Goal: Navigation & Orientation: Find specific page/section

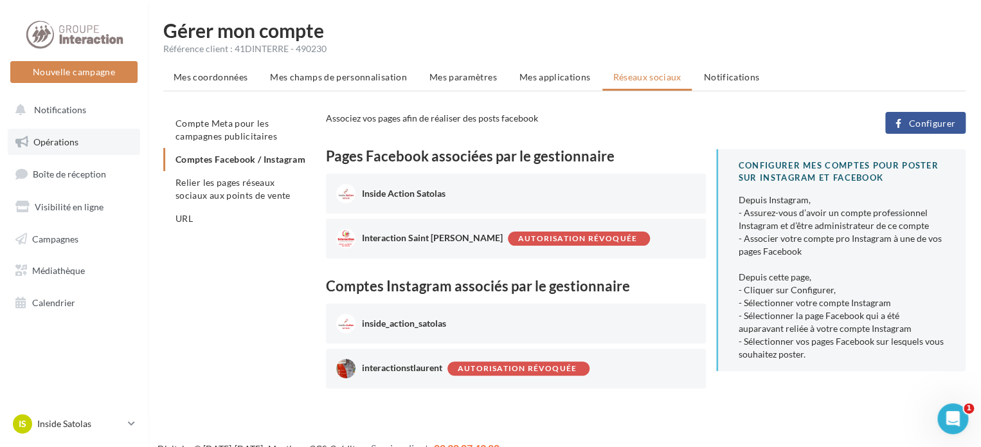
click at [89, 139] on link "Opérations" at bounding box center [74, 142] width 132 height 27
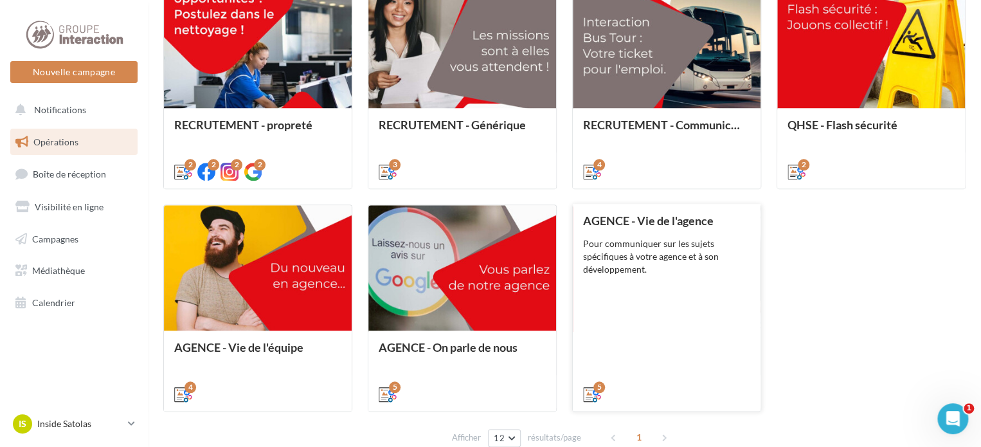
scroll to position [575, 0]
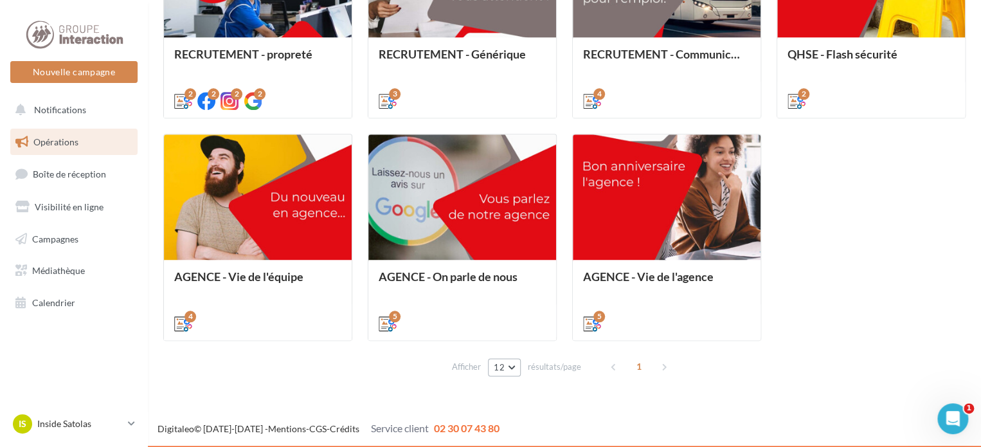
click at [509, 365] on button "12" at bounding box center [504, 367] width 33 height 18
click at [520, 298] on button "24" at bounding box center [533, 299] width 90 height 23
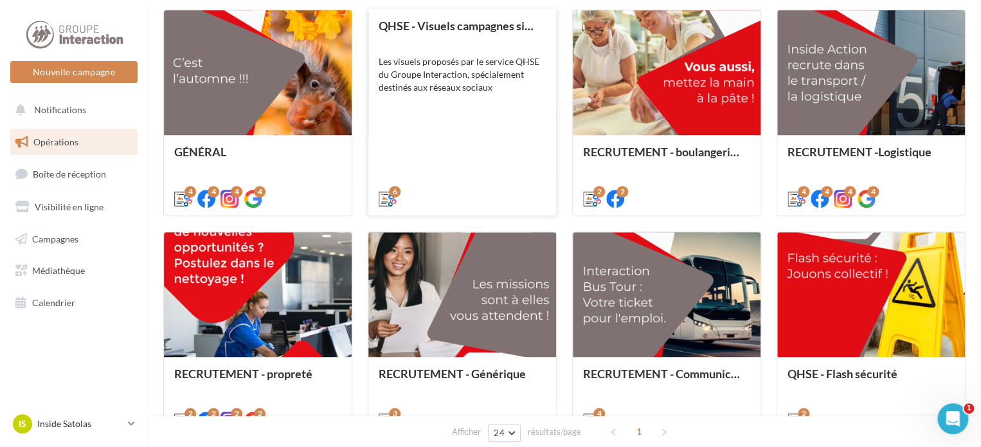
scroll to position [278, 0]
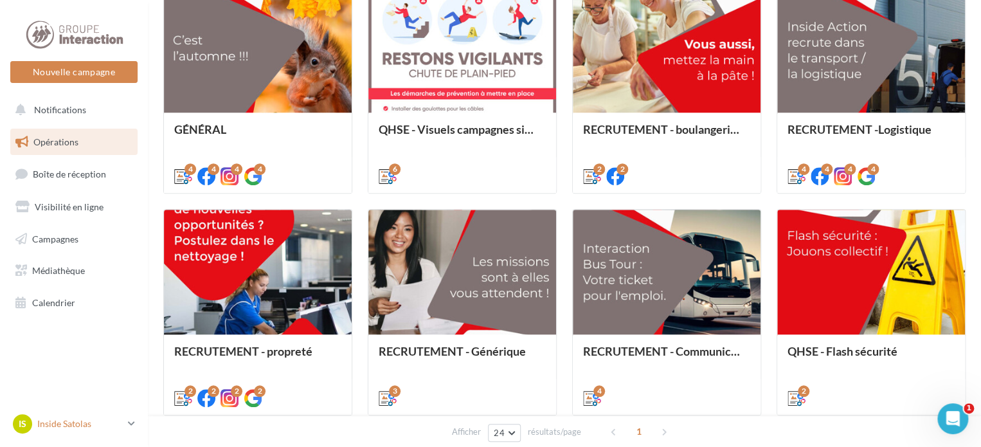
click at [117, 426] on p "Inside Satolas" at bounding box center [80, 423] width 86 height 13
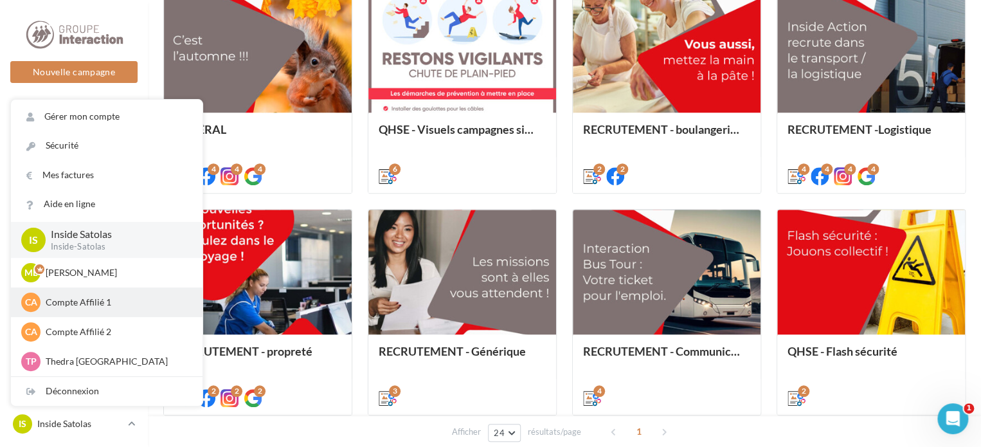
scroll to position [129, 0]
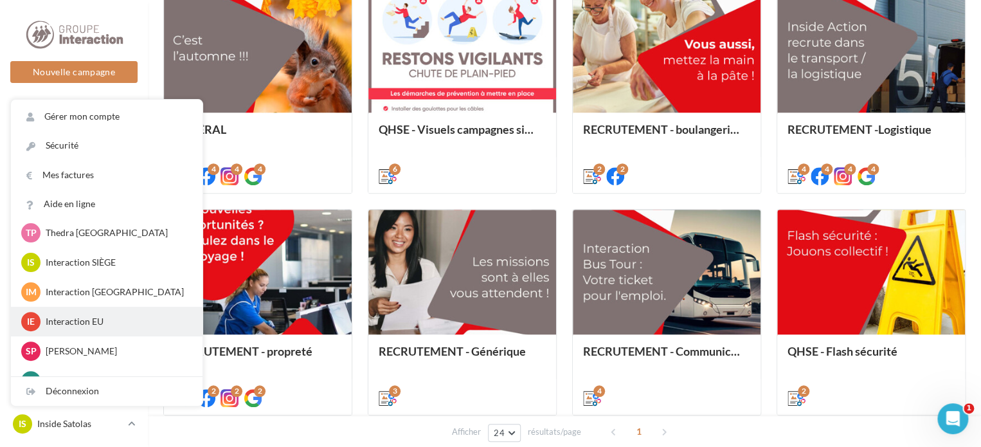
click at [131, 322] on p "Interaction EU" at bounding box center [116, 321] width 141 height 13
